Goal: Transaction & Acquisition: Subscribe to service/newsletter

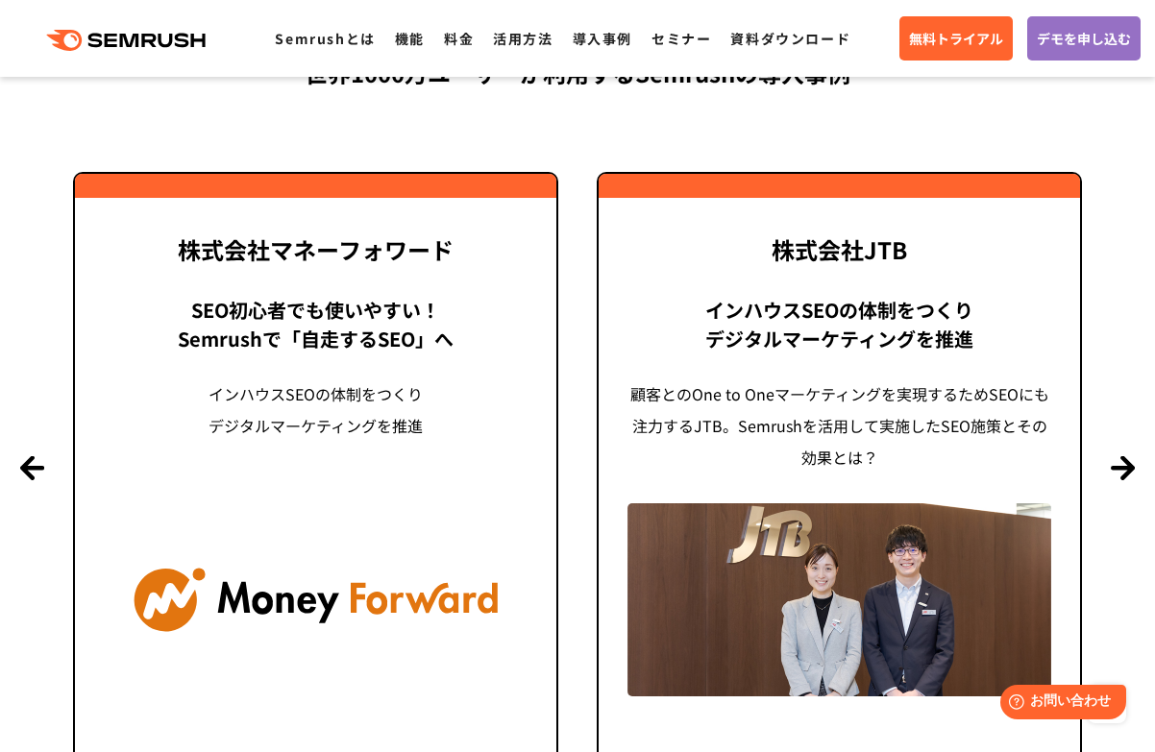
scroll to position [4612, 0]
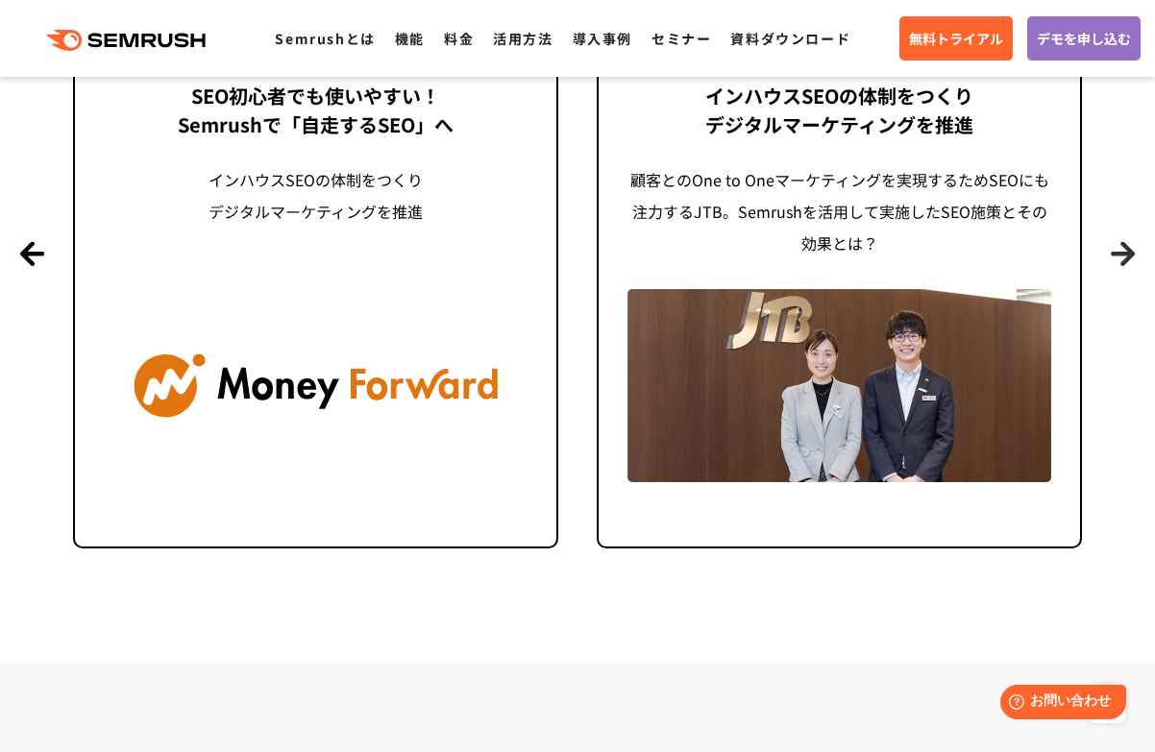
drag, startPoint x: 1114, startPoint y: 244, endPoint x: 1114, endPoint y: 255, distance: 10.6
click at [1114, 244] on button "Next" at bounding box center [1123, 253] width 24 height 24
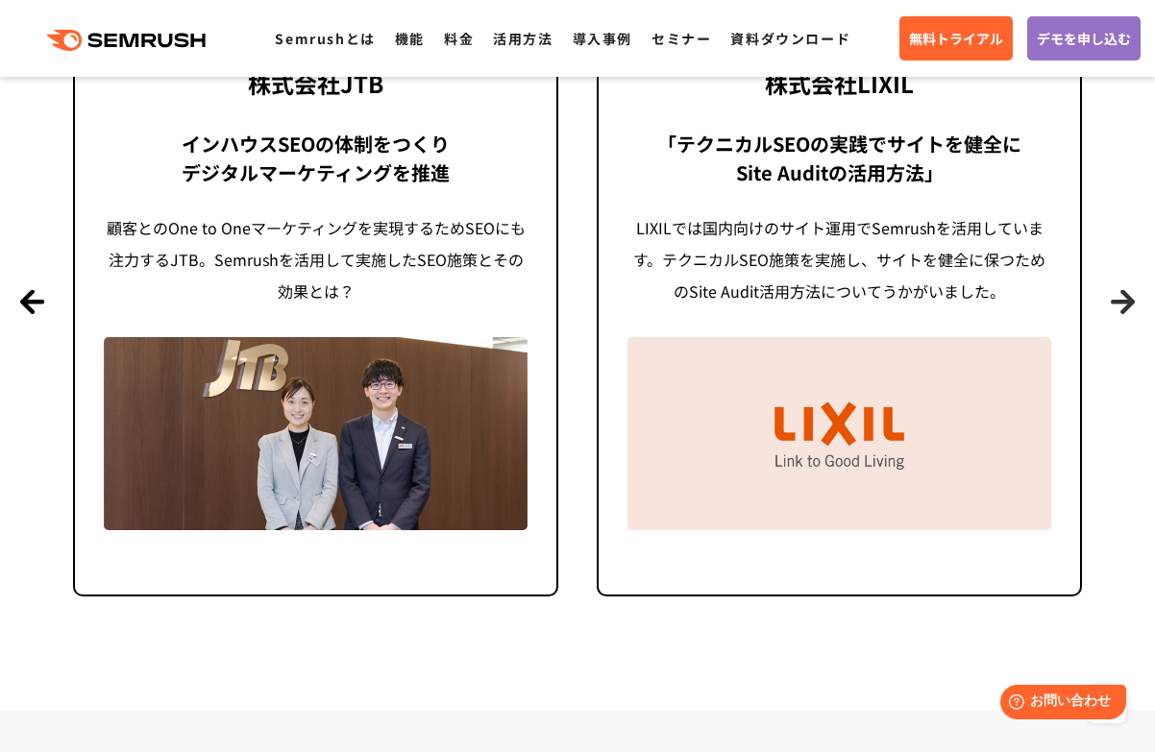
scroll to position [4687, 0]
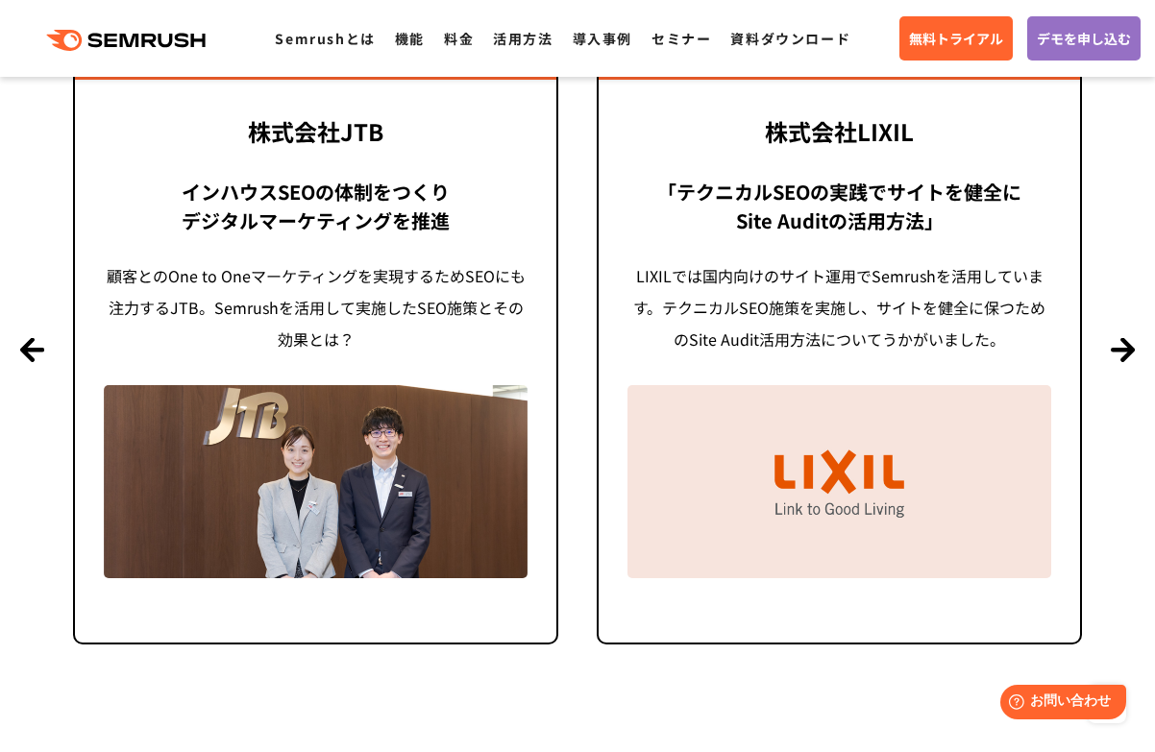
click at [1110, 334] on section "導入事例 世界1000万ユーザーが利用する Semrushの導入事例 Previous 株式会社LIXIL 「テクニカルSEOの実践でサイトを健全に Site…" at bounding box center [577, 251] width 1155 height 1014
click at [1110, 345] on section "導入事例 世界1000万ユーザーが利用する Semrushの導入事例 Previous 株式会社LIXIL 「テクニカルSEOの実践でサイトを健全に Site…" at bounding box center [577, 251] width 1155 height 1014
click at [1130, 354] on button "Next" at bounding box center [1123, 349] width 24 height 24
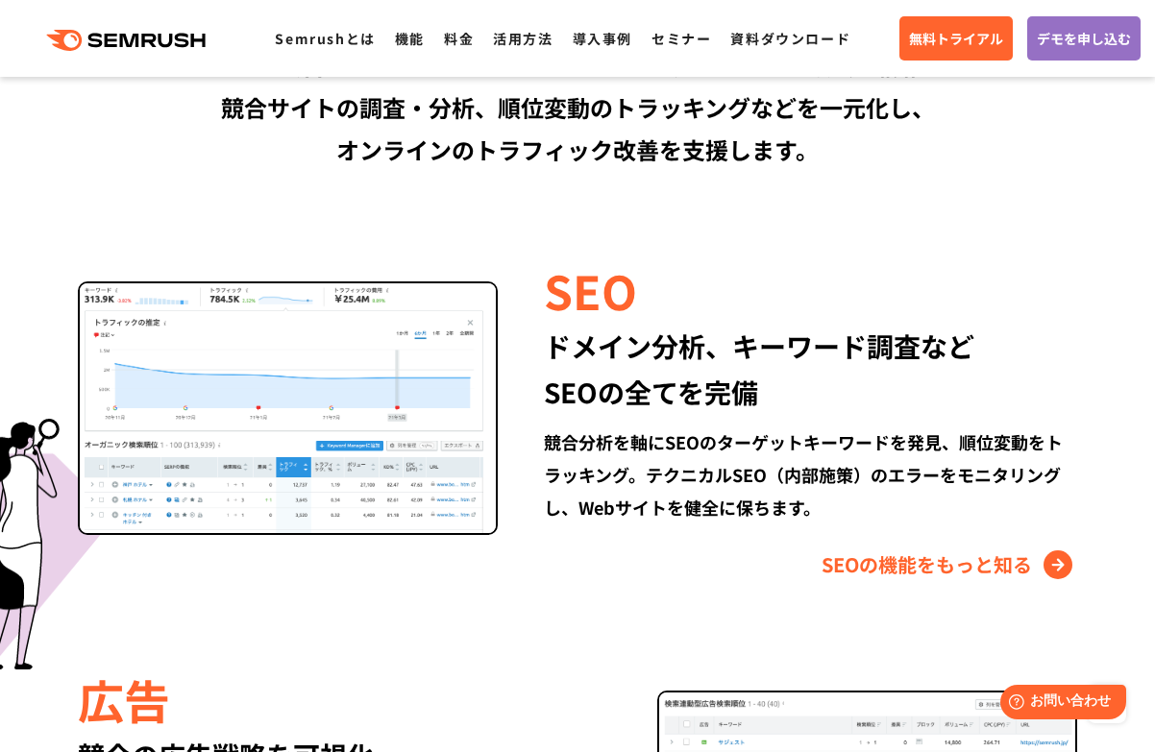
scroll to position [1708, 0]
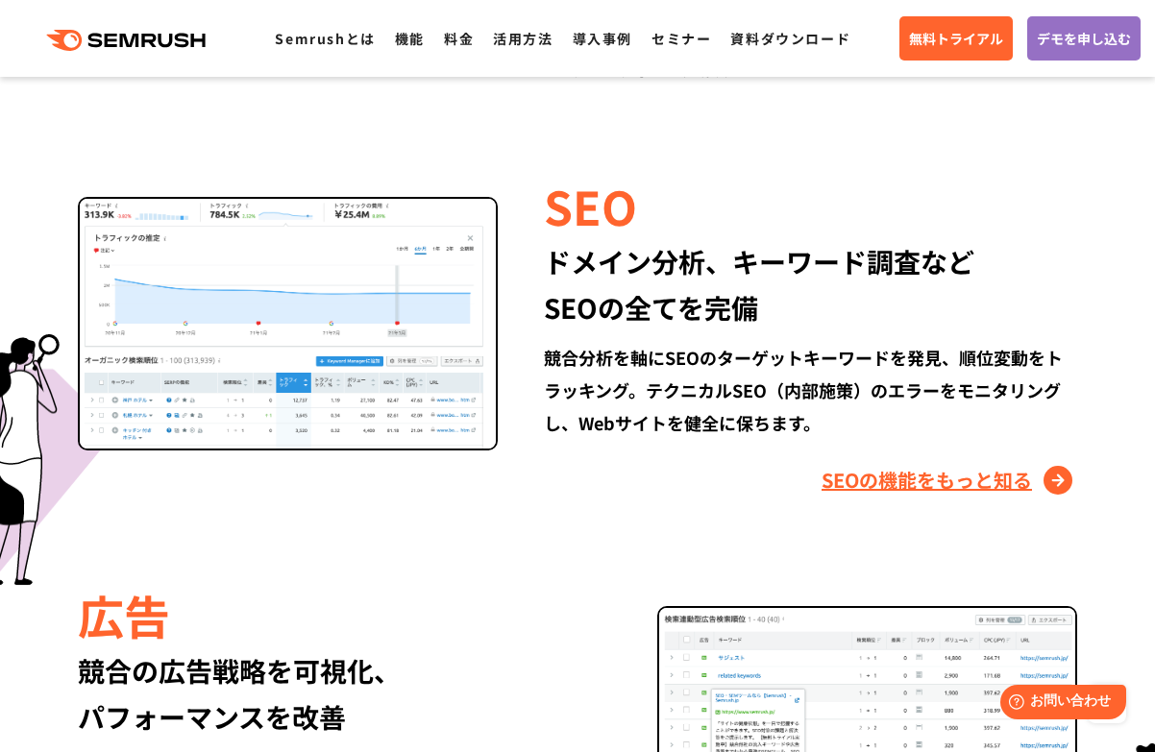
click at [943, 480] on link "SEOの機能をもっと知る" at bounding box center [949, 480] width 256 height 31
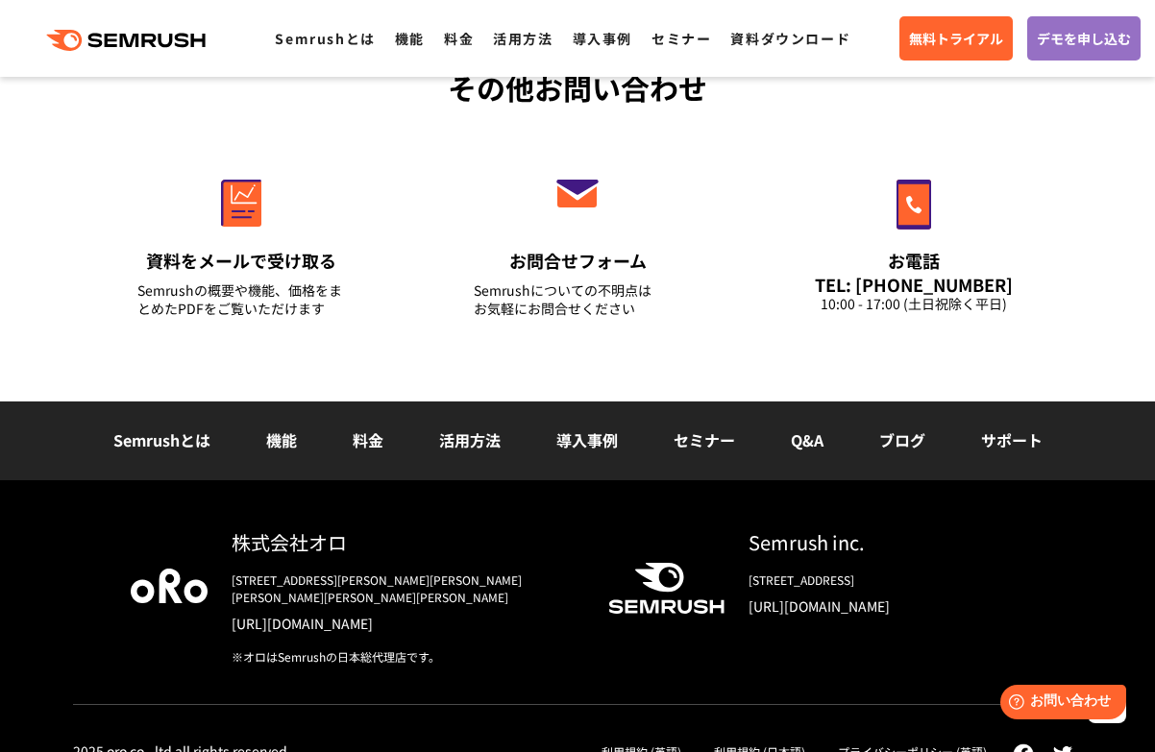
scroll to position [6548, 0]
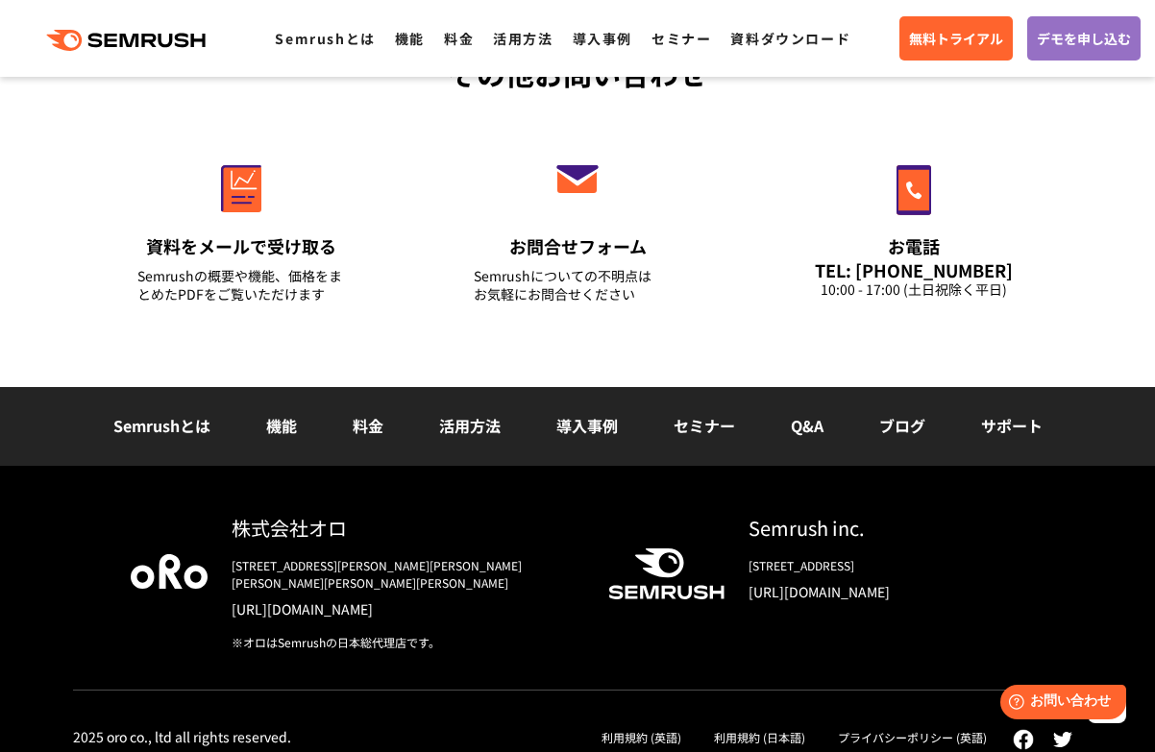
click at [355, 425] on link "料金" at bounding box center [368, 425] width 31 height 23
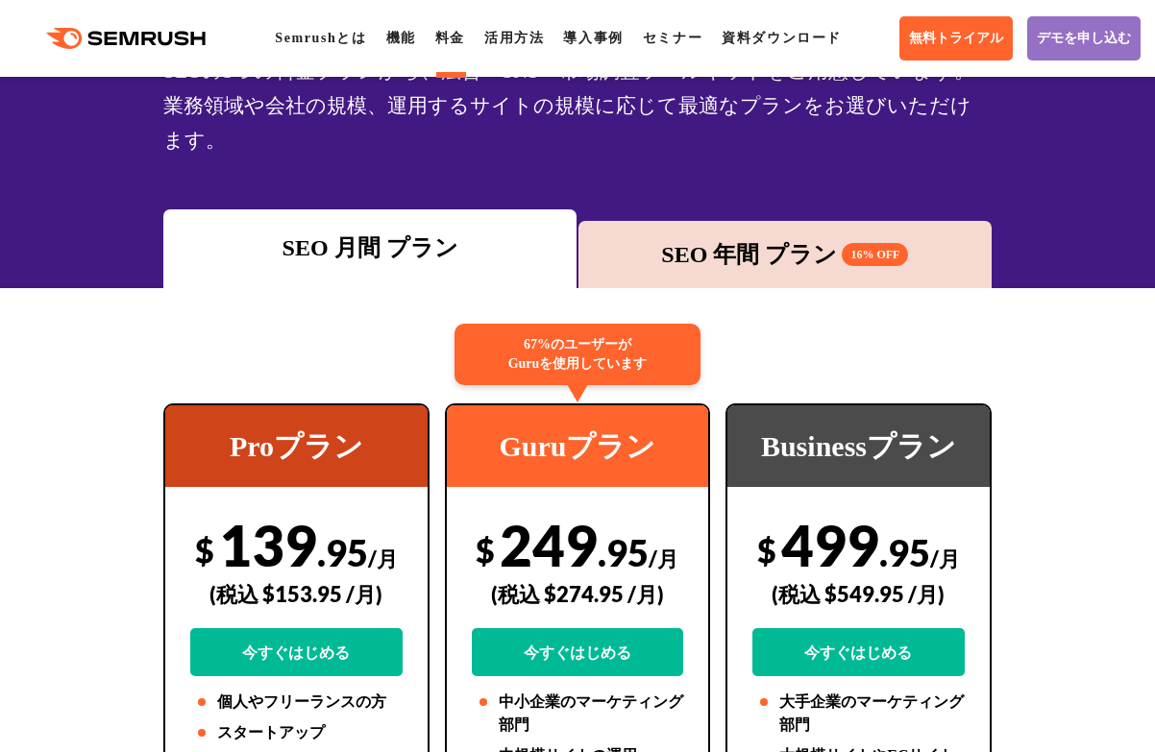
scroll to position [192, 0]
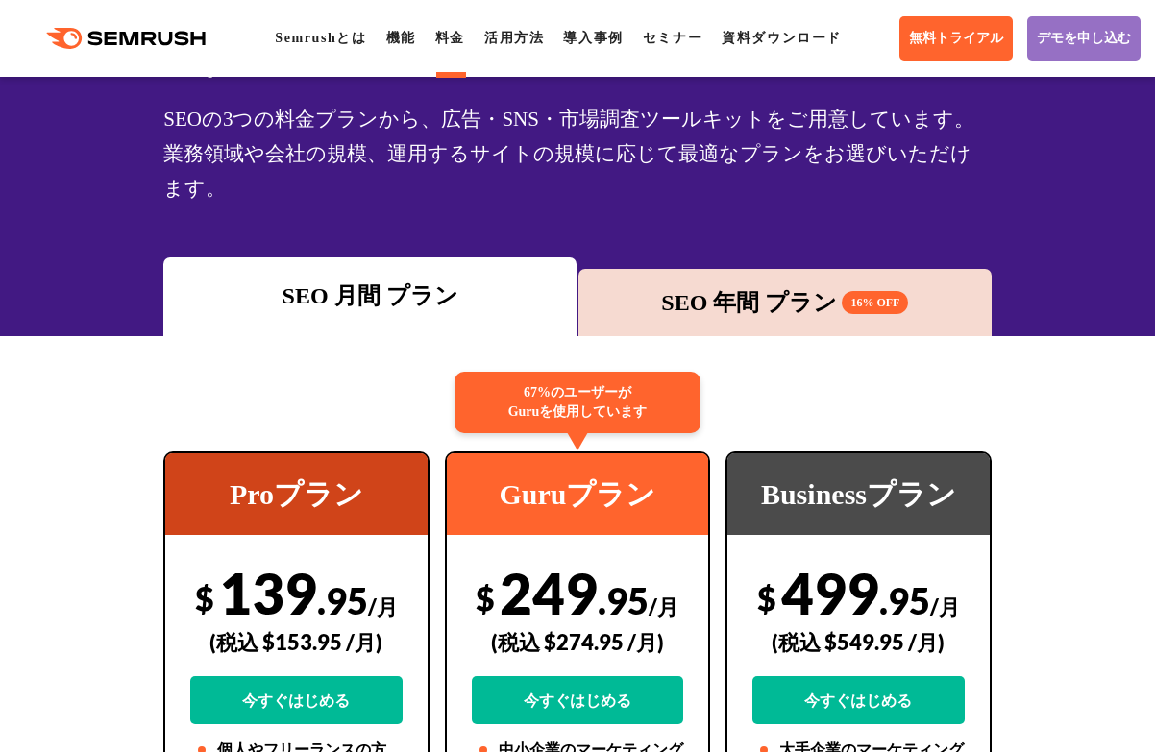
click at [696, 293] on div "SEO 年間 プラン 16% OFF" at bounding box center [784, 302] width 413 height 67
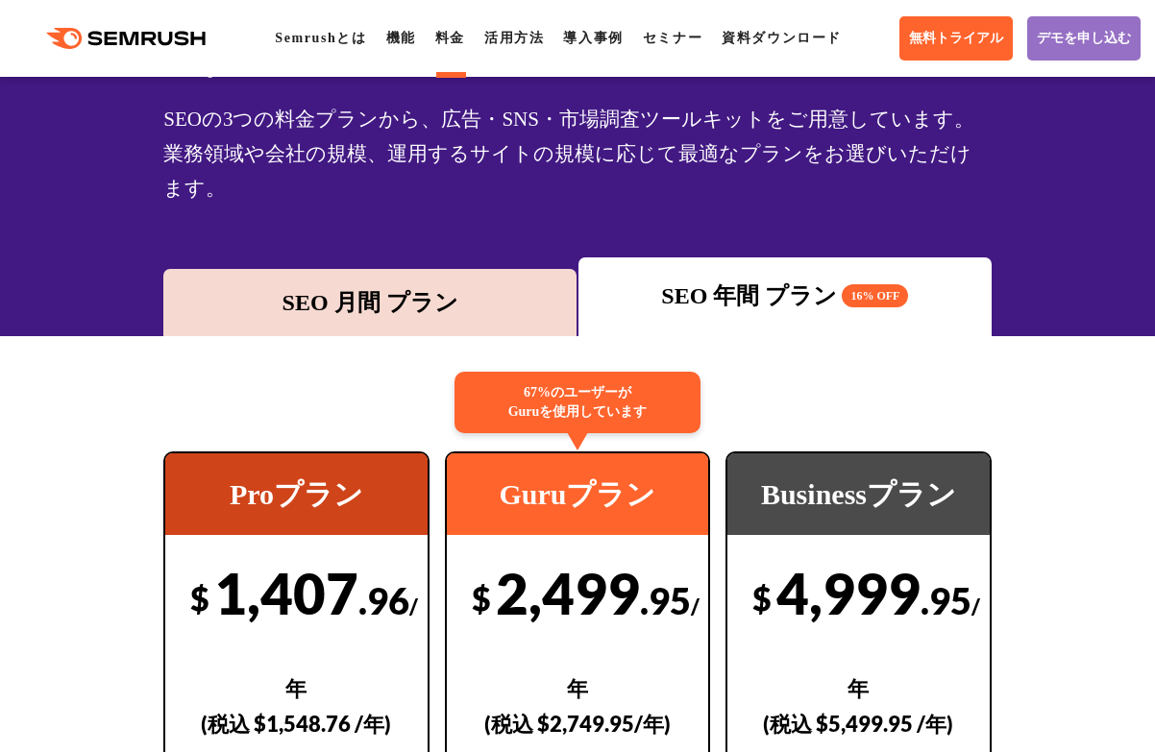
click at [500, 285] on div "SEO 月間 プラン" at bounding box center [370, 302] width 394 height 35
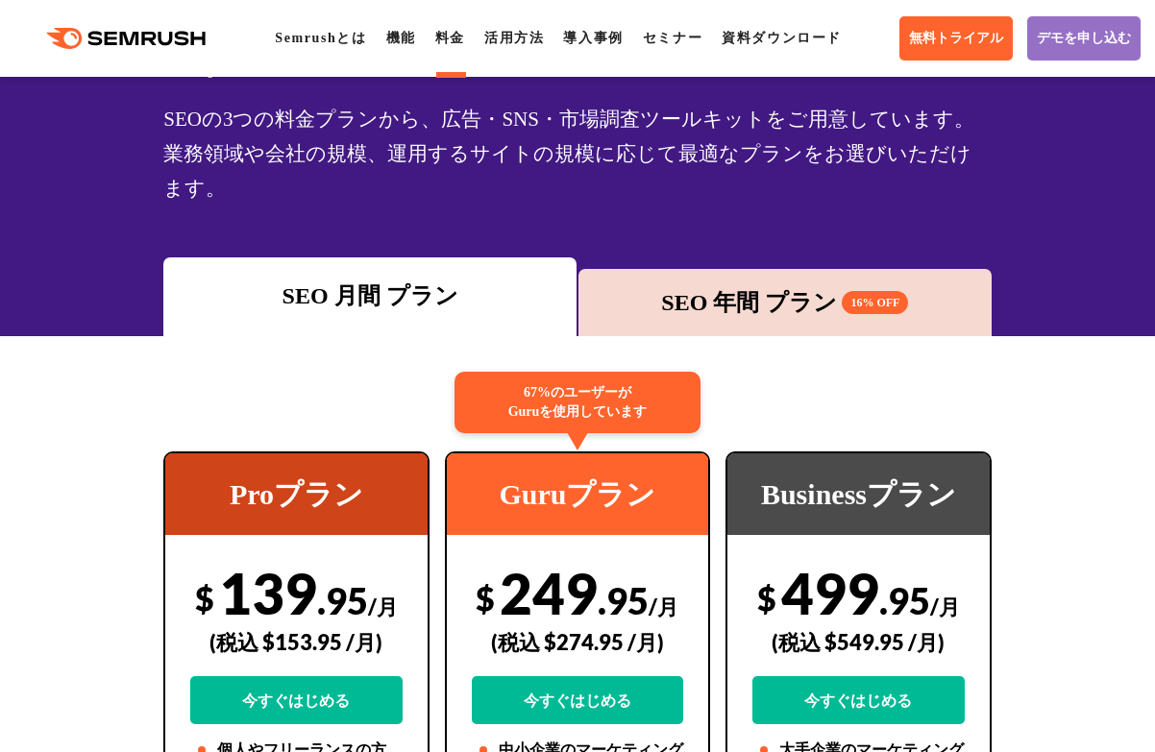
click at [619, 285] on div "SEO 年間 プラン 16% OFF" at bounding box center [785, 302] width 394 height 35
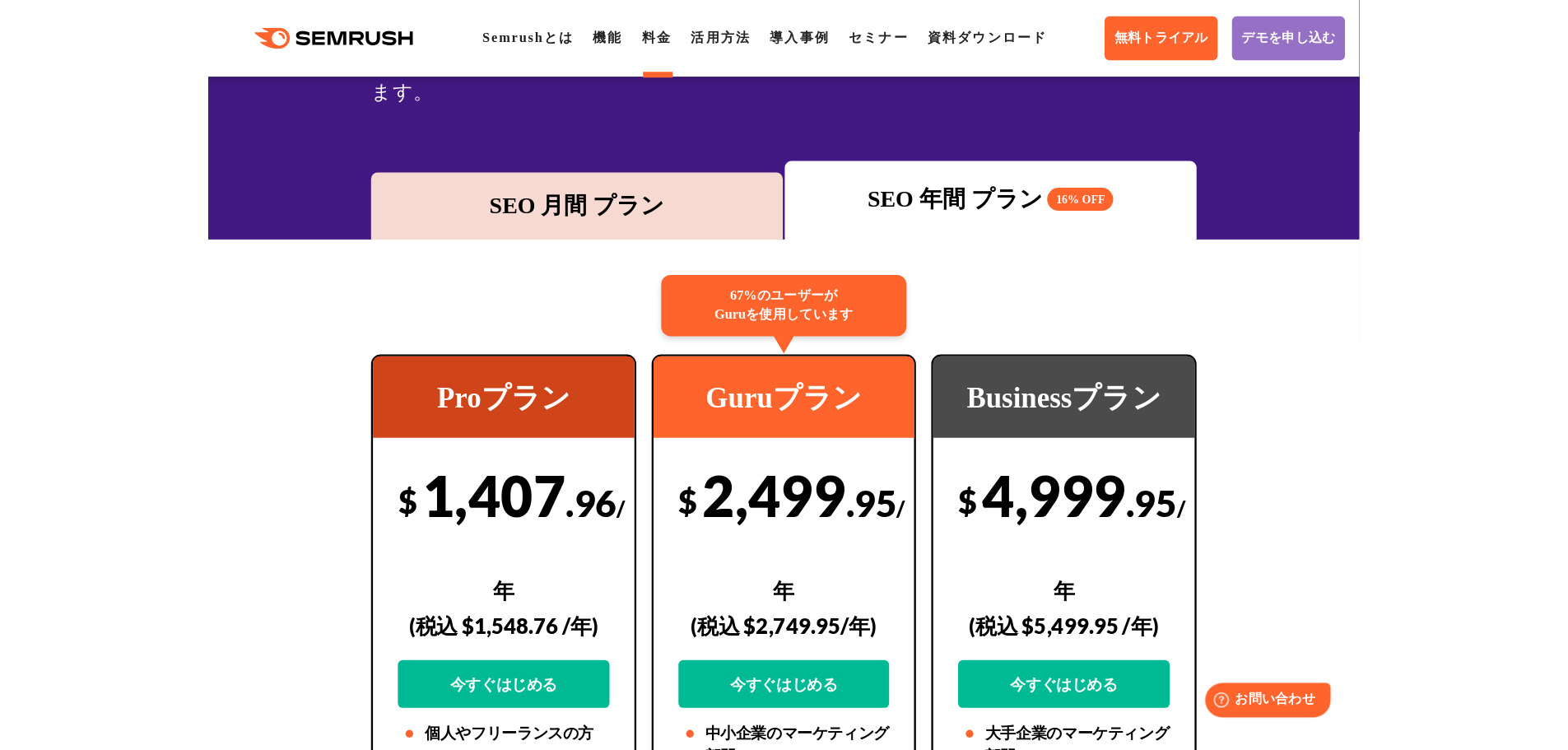
scroll to position [199, 0]
